Goal: Check status: Check status

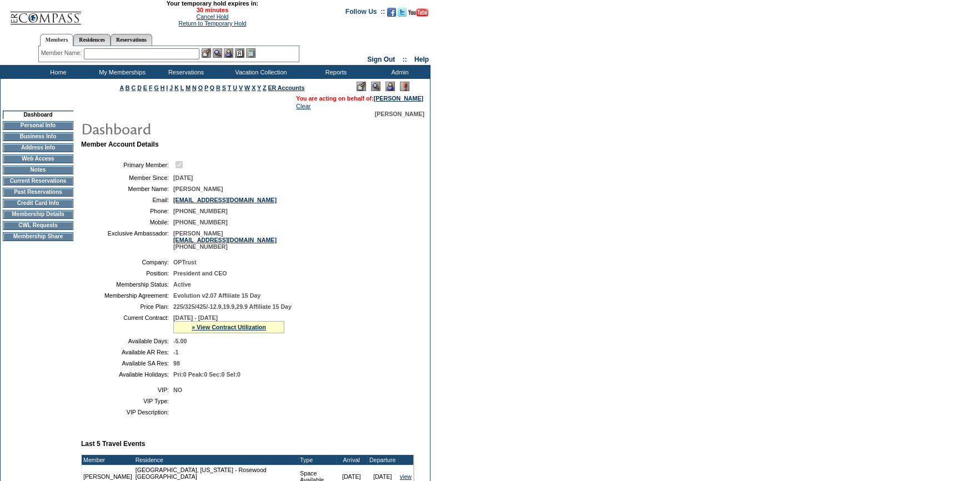
click at [42, 219] on td "Membership Details" at bounding box center [38, 214] width 71 height 9
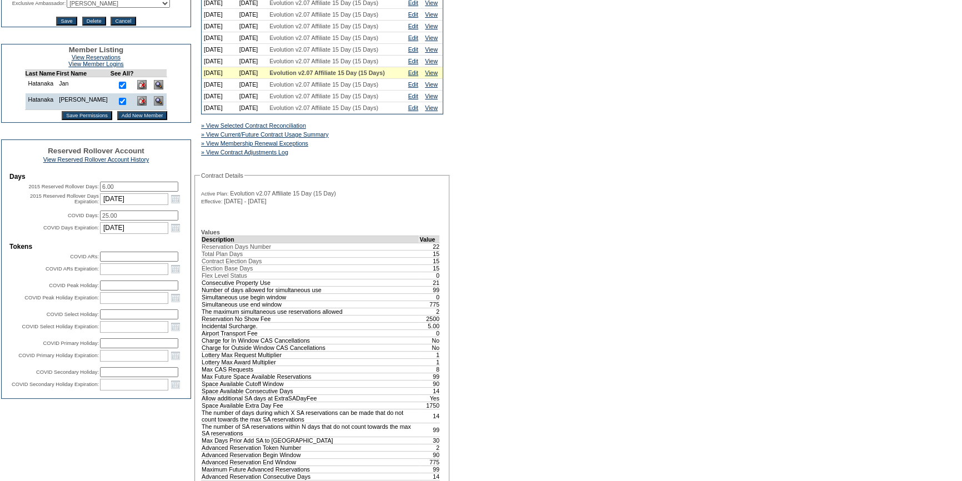
scroll to position [252, 0]
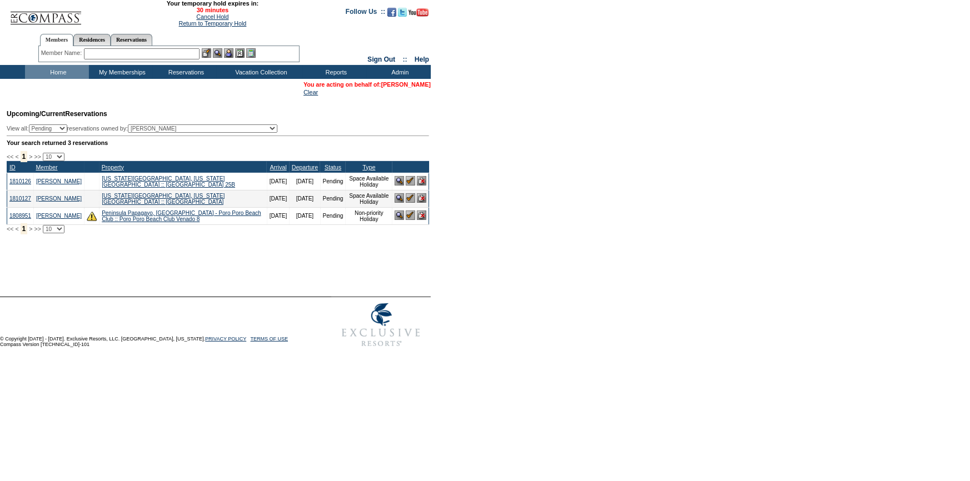
click at [412, 87] on link "[PERSON_NAME]" at bounding box center [405, 84] width 49 height 7
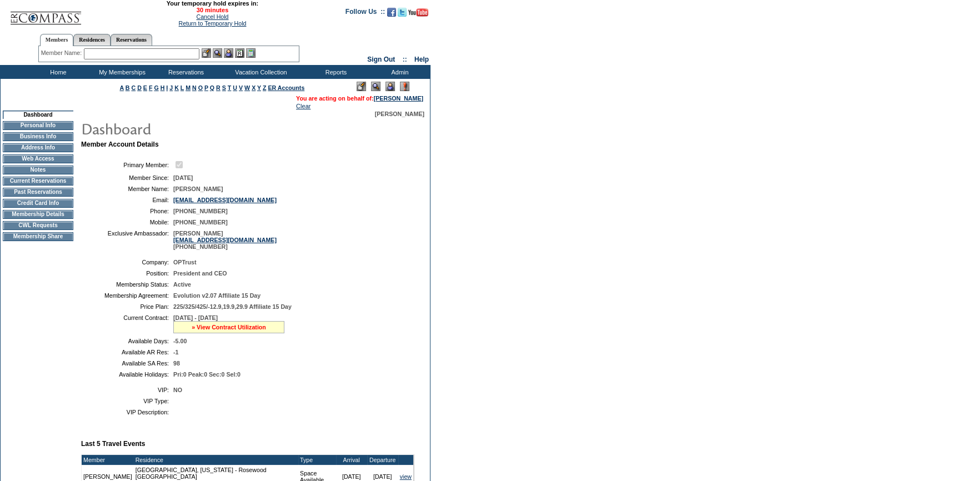
click at [251, 331] on link "» View Contract Utilization" at bounding box center [229, 327] width 74 height 7
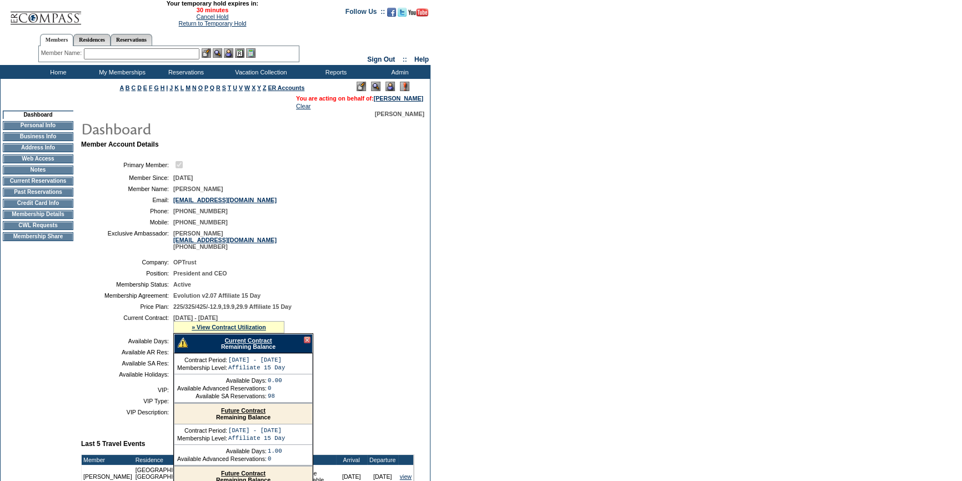
click at [245, 414] on link "Future Contract" at bounding box center [243, 410] width 44 height 7
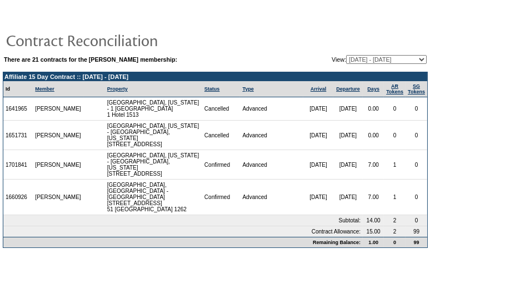
click at [352, 57] on select "[DATE] - [DATE] [DATE] - [DATE] [DATE] - [DATE] [DATE] - [DATE] [DATE] - [DATE]…" at bounding box center [386, 59] width 81 height 9
select select "124101"
click at [346, 55] on select "[DATE] - [DATE] [DATE] - [DATE] [DATE] - [DATE] [DATE] - [DATE] [DATE] - [DATE]…" at bounding box center [386, 59] width 81 height 9
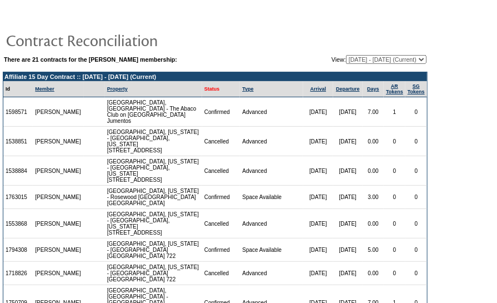
click at [204, 91] on link "Status" at bounding box center [212, 89] width 16 height 6
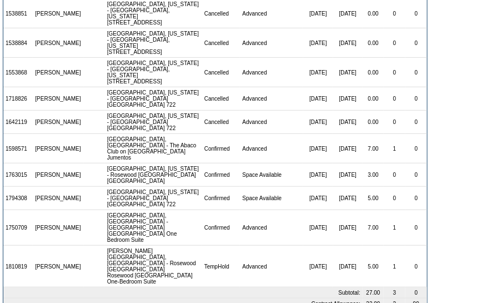
scroll to position [112, 0]
